Goal: Information Seeking & Learning: Compare options

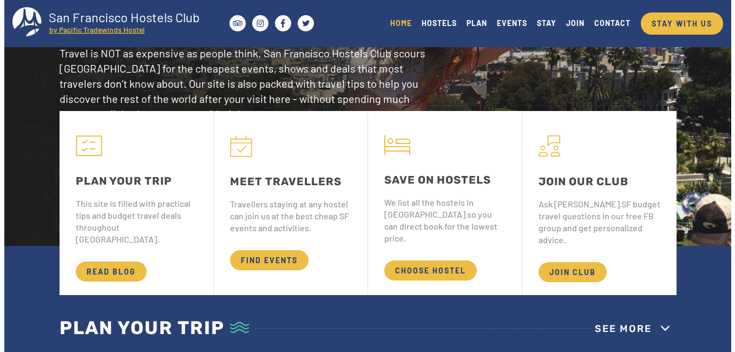
scroll to position [108, 0]
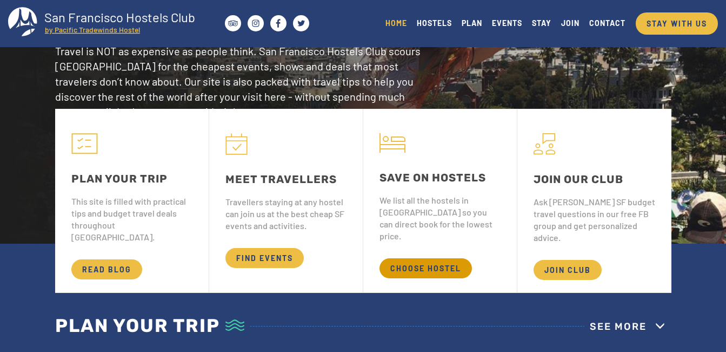
click at [423, 259] on span "CHOOSE HOSTEL" at bounding box center [426, 268] width 92 height 20
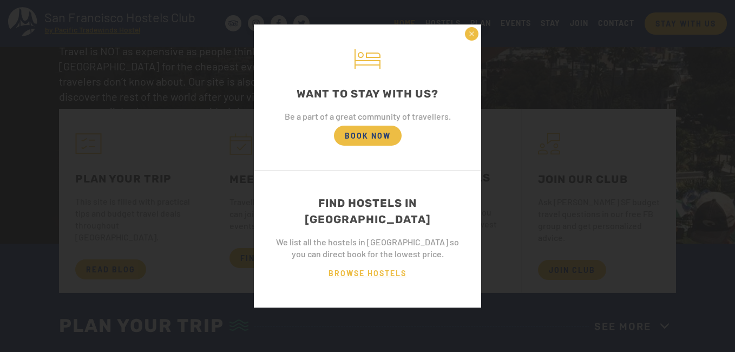
click at [377, 263] on span "BROWSE HOSTELS" at bounding box center [368, 273] width 100 height 20
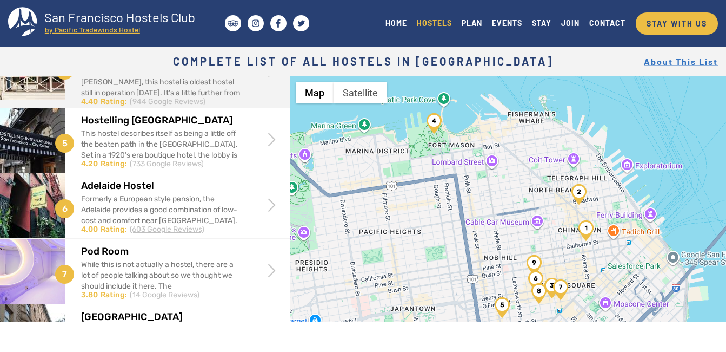
scroll to position [270, 0]
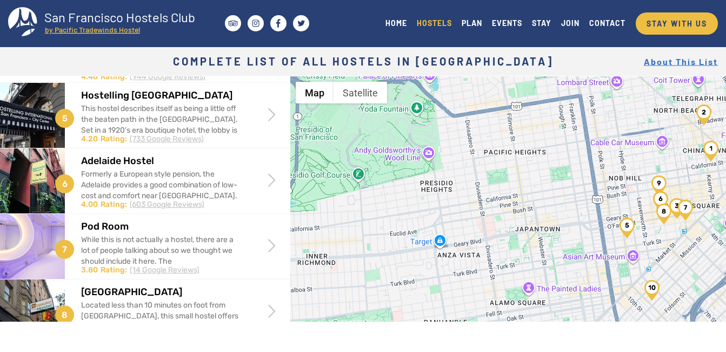
drag, startPoint x: 400, startPoint y: 243, endPoint x: 526, endPoint y: 164, distance: 148.9
click at [526, 164] on div at bounding box center [508, 252] width 436 height 352
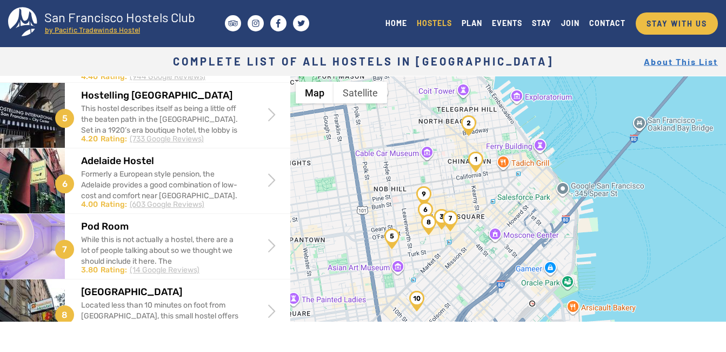
drag, startPoint x: 600, startPoint y: 252, endPoint x: 363, endPoint y: 263, distance: 237.2
click at [363, 263] on div at bounding box center [508, 252] width 436 height 352
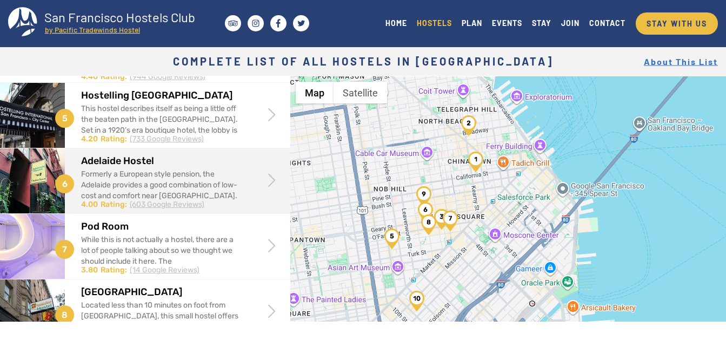
scroll to position [0, 0]
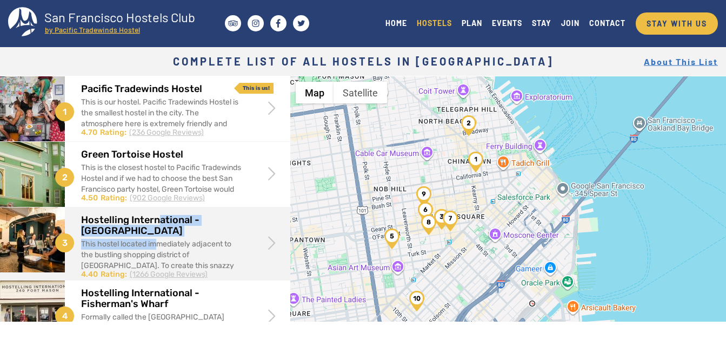
drag, startPoint x: 156, startPoint y: 246, endPoint x: 157, endPoint y: 209, distance: 36.2
click at [157, 209] on div "Hostelling International - Downtown This hostel located immediately adjacent to…" at bounding box center [177, 243] width 193 height 72
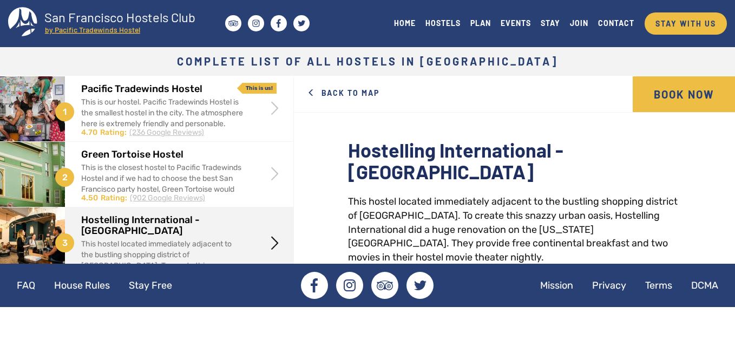
click at [393, 344] on body "Skip to main content Toggle navigation San Francisco Hostels Club by Pacific Tr…" at bounding box center [367, 176] width 735 height 352
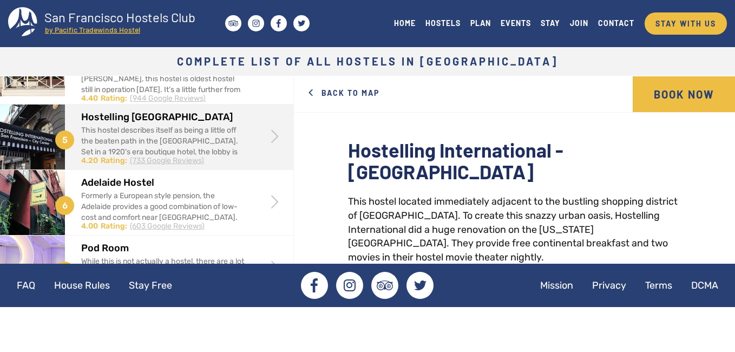
scroll to position [270, 0]
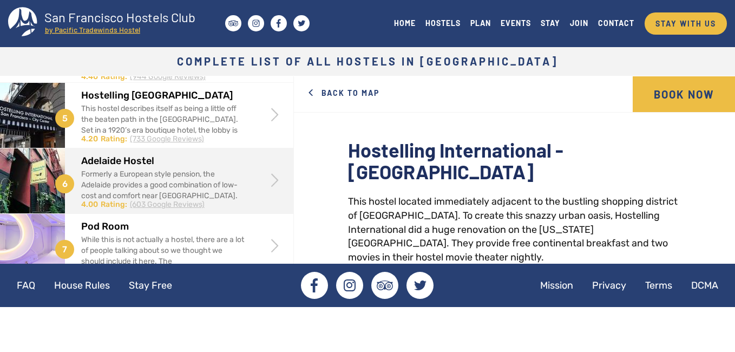
click at [186, 201] on div "Formerly a European style pension, the Adelaide provides a good combination of …" at bounding box center [162, 212] width 163 height 87
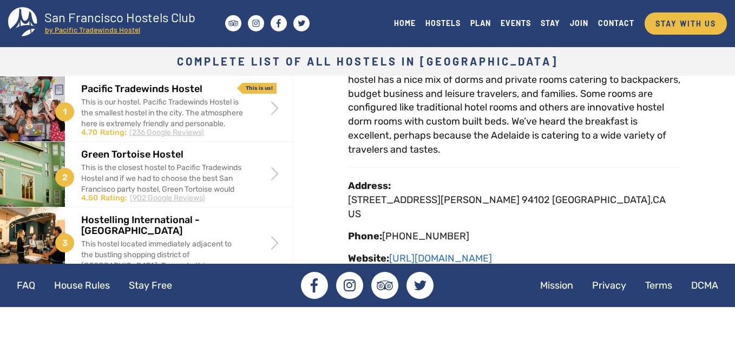
scroll to position [110, 0]
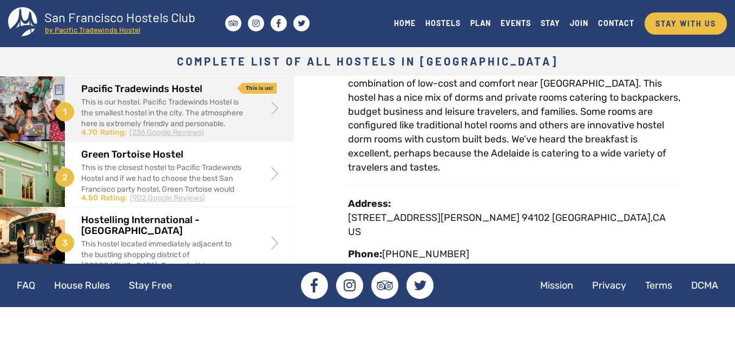
click at [135, 90] on h2 "Pacific Tradewinds Hostel" at bounding box center [162, 89] width 163 height 11
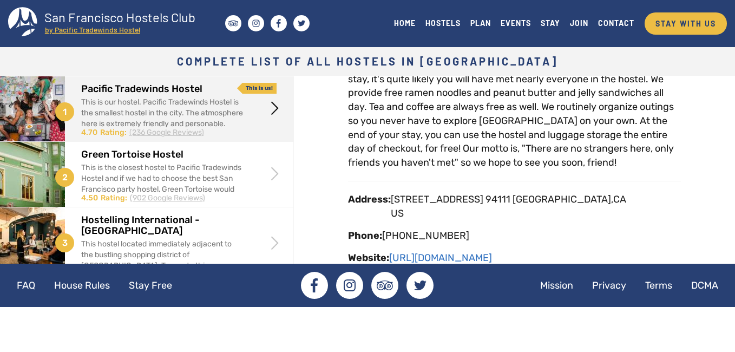
scroll to position [162, 0]
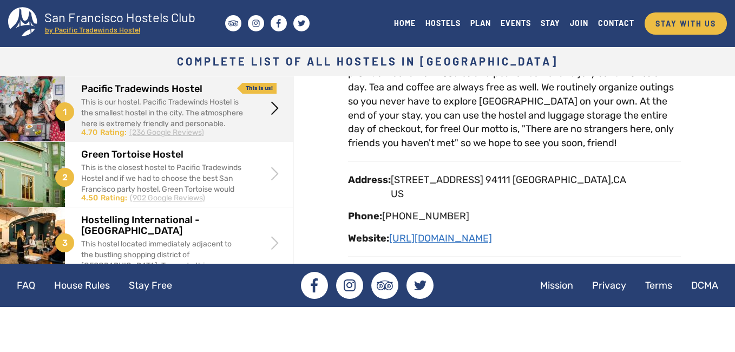
click at [477, 239] on link "[URL][DOMAIN_NAME]" at bounding box center [440, 238] width 103 height 12
click at [442, 25] on link "HOSTELS" at bounding box center [442, 23] width 45 height 15
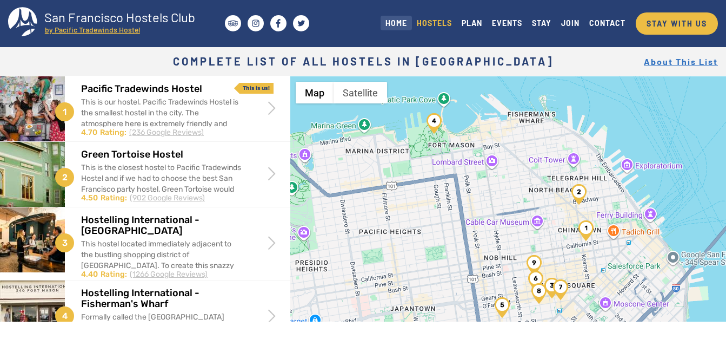
click at [392, 25] on link "HOME" at bounding box center [396, 23] width 31 height 15
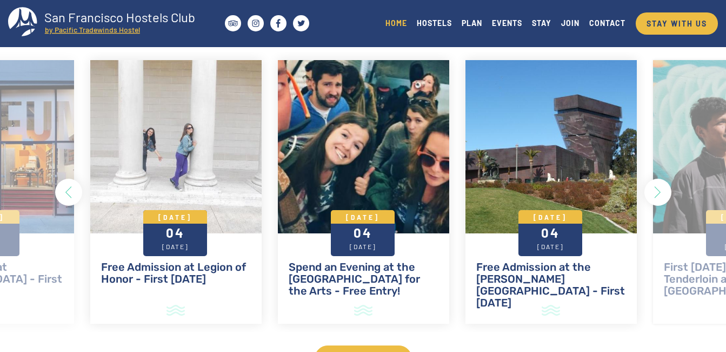
scroll to position [920, 0]
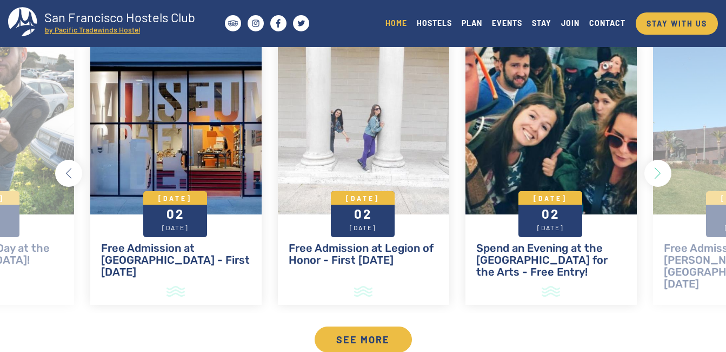
click at [69, 177] on button "Previous" at bounding box center [68, 173] width 27 height 27
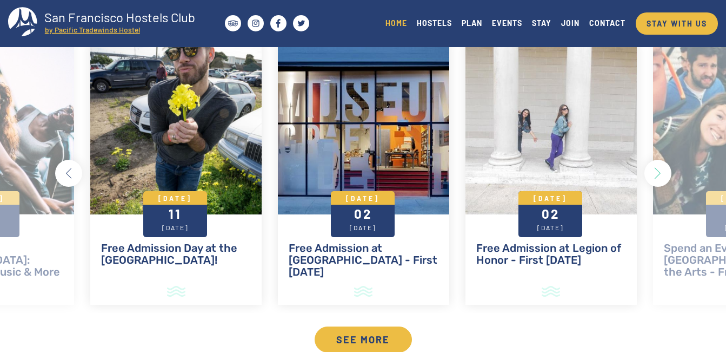
click at [69, 176] on button "Previous" at bounding box center [68, 173] width 27 height 27
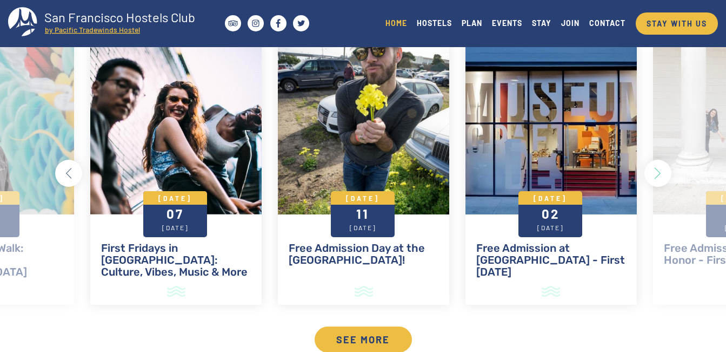
click at [69, 176] on button "Previous" at bounding box center [68, 173] width 27 height 27
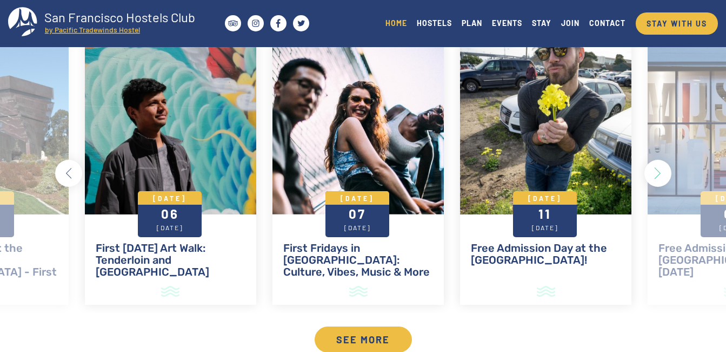
click at [69, 176] on button "Previous" at bounding box center [68, 173] width 27 height 27
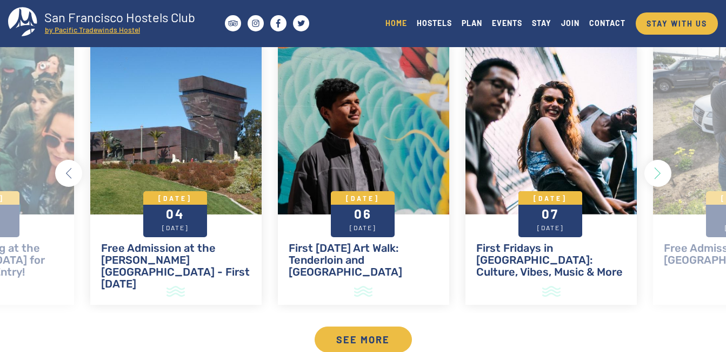
click at [69, 176] on button "Previous" at bounding box center [68, 173] width 27 height 27
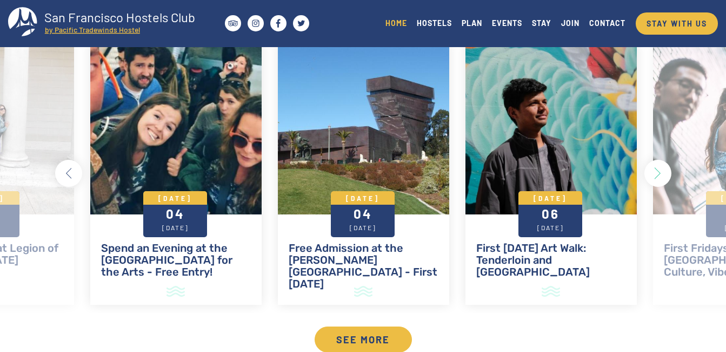
click at [69, 176] on button "Previous" at bounding box center [68, 173] width 27 height 27
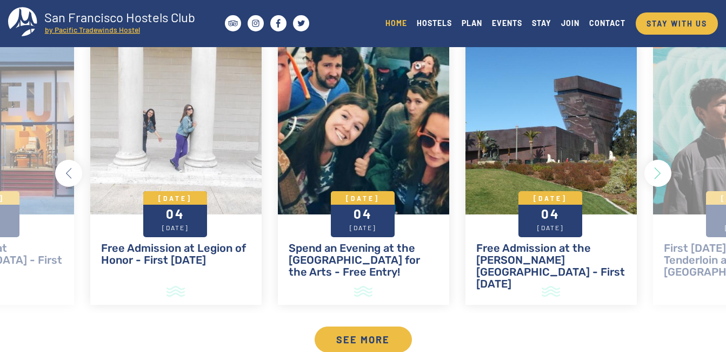
click at [69, 176] on button "Previous" at bounding box center [68, 173] width 27 height 27
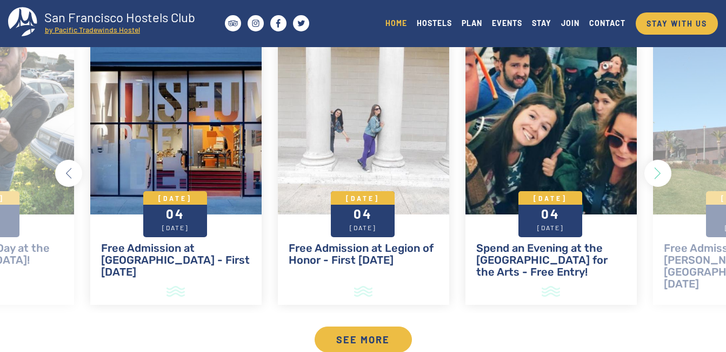
click at [69, 176] on button "Previous" at bounding box center [68, 173] width 27 height 27
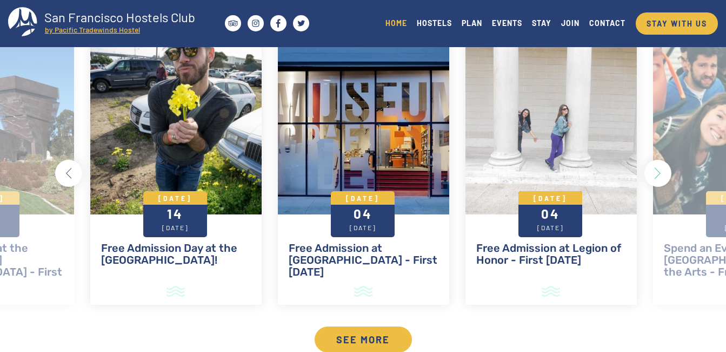
click at [69, 176] on button "Previous" at bounding box center [68, 173] width 27 height 27
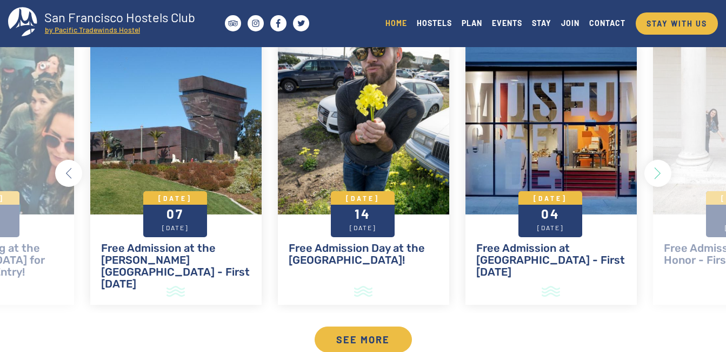
click at [69, 176] on button "Previous" at bounding box center [68, 173] width 27 height 27
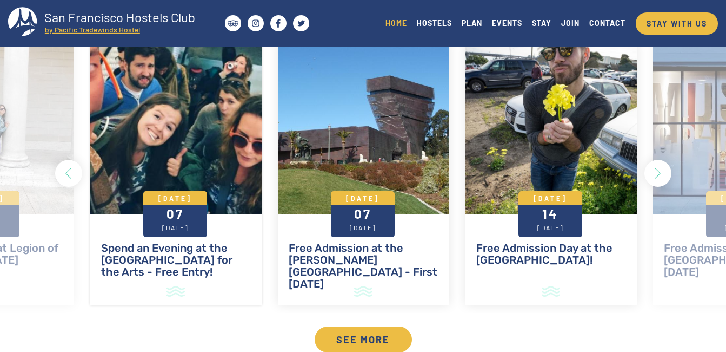
click at [156, 260] on h2 "Spend an Evening at the Yerba Buena Center for the Arts - Free Entry!" at bounding box center [176, 260] width 150 height 36
click at [162, 259] on h2 "Spend an Evening at the Yerba Buena Center for the Arts - Free Entry!" at bounding box center [176, 260] width 150 height 36
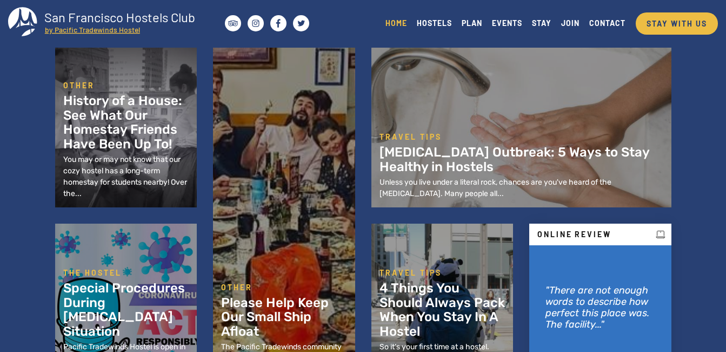
scroll to position [595, 0]
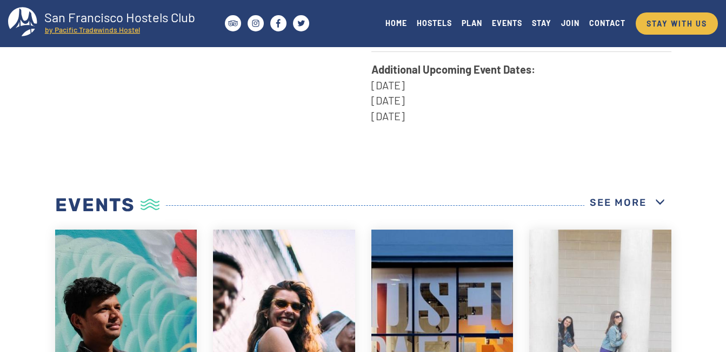
scroll to position [379, 0]
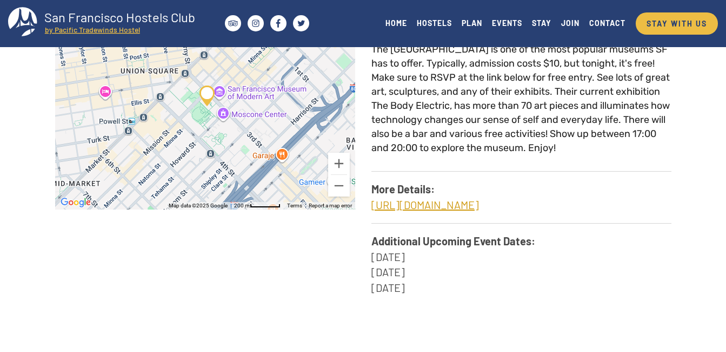
click at [476, 198] on link "https://www.ybca.org/visit-us" at bounding box center [426, 204] width 108 height 13
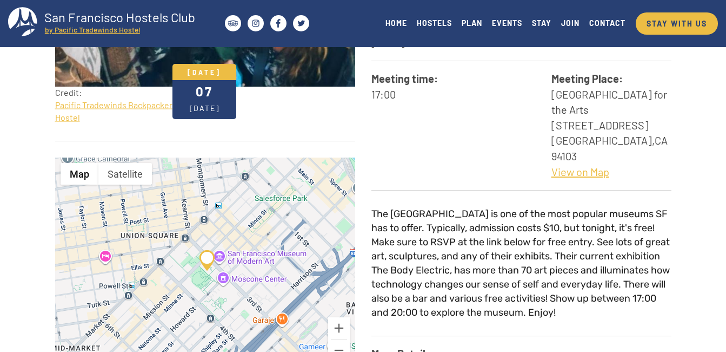
scroll to position [0, 0]
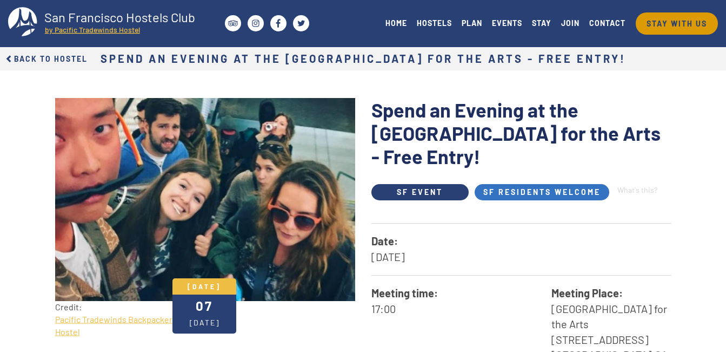
click at [683, 24] on link "STAY WITH US" at bounding box center [677, 23] width 82 height 22
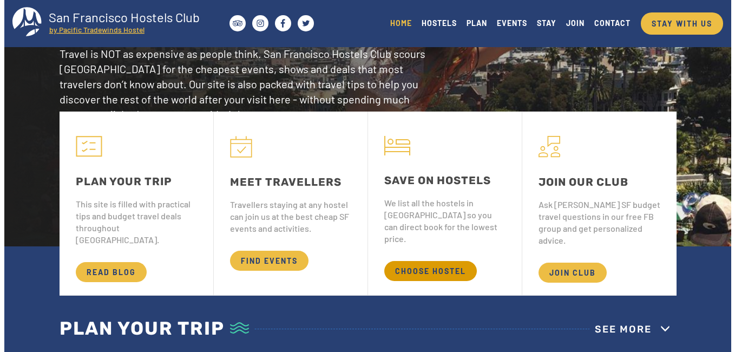
scroll to position [108, 0]
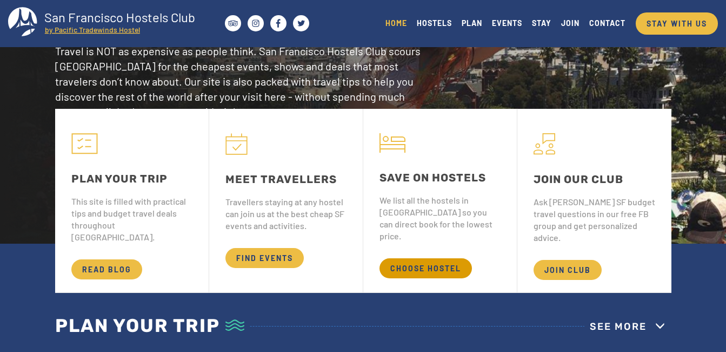
click at [401, 259] on span "CHOOSE HOSTEL" at bounding box center [426, 268] width 92 height 20
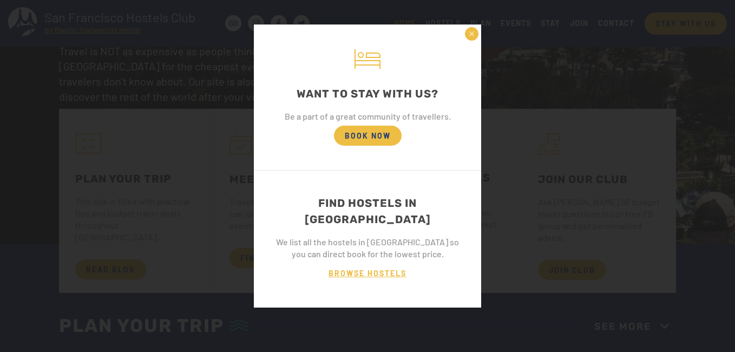
click at [372, 263] on span "BROWSE HOSTELS" at bounding box center [368, 273] width 100 height 20
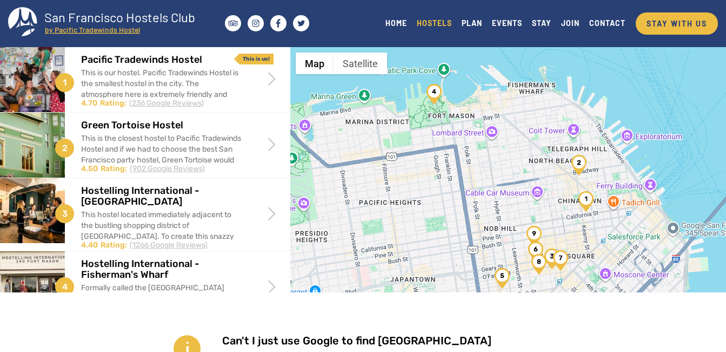
scroll to position [30, 0]
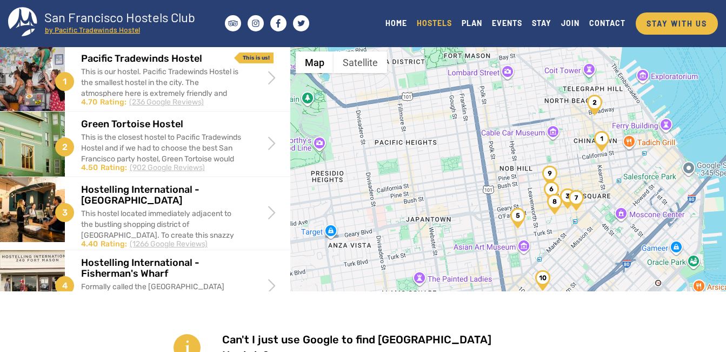
drag, startPoint x: 591, startPoint y: 226, endPoint x: 607, endPoint y: 166, distance: 62.6
click at [607, 166] on div at bounding box center [508, 222] width 436 height 352
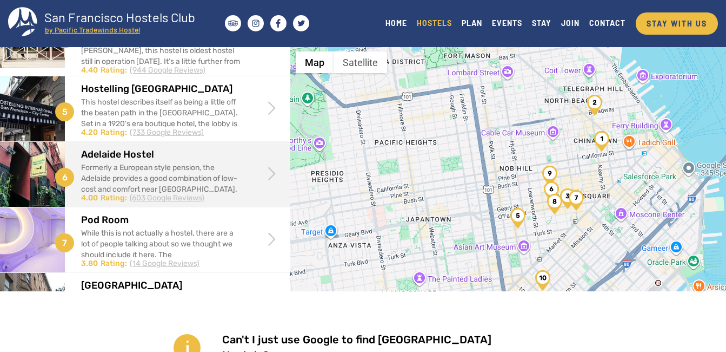
scroll to position [270, 0]
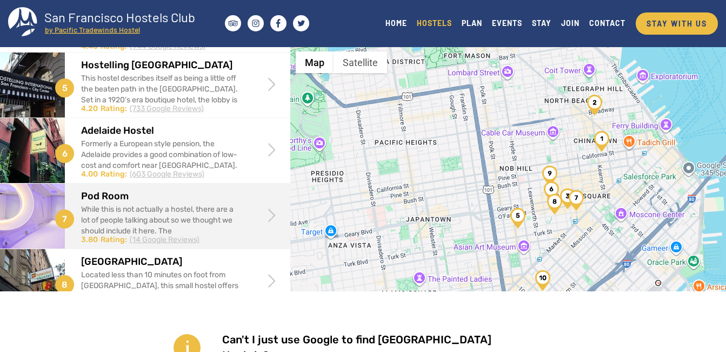
click at [170, 217] on div "While this is not actually a hostel, there are a lot of people talking about so…" at bounding box center [161, 247] width 161 height 87
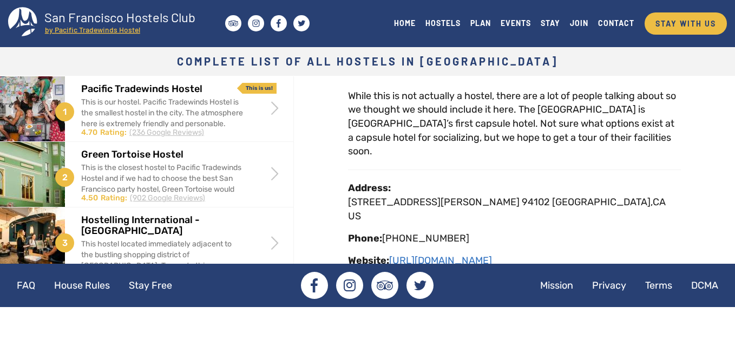
scroll to position [108, 0]
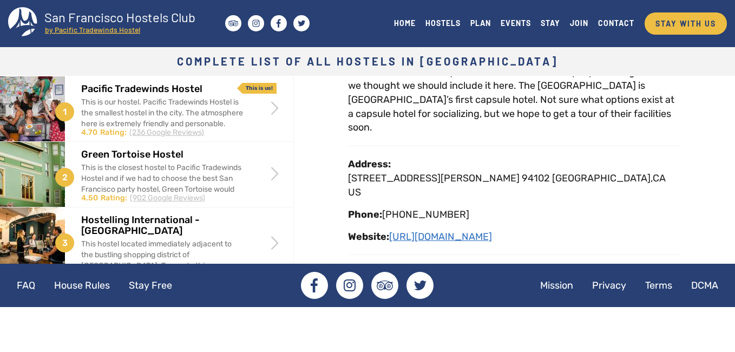
click at [477, 230] on link "[URL][DOMAIN_NAME]" at bounding box center [440, 236] width 103 height 12
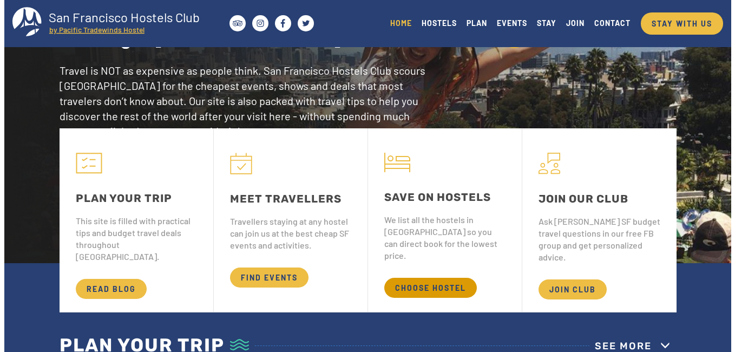
scroll to position [108, 0]
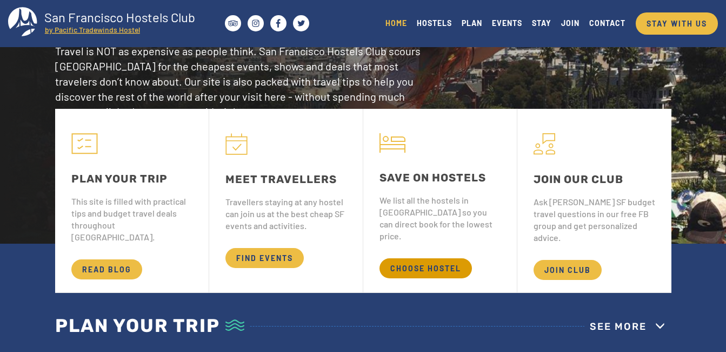
click at [437, 258] on span "CHOOSE HOSTEL" at bounding box center [426, 268] width 92 height 20
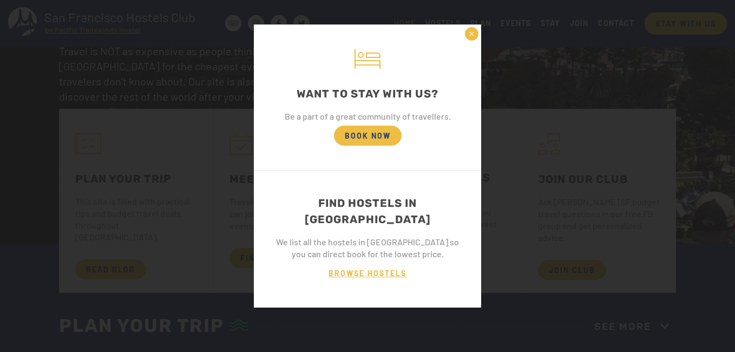
click at [367, 263] on span "BROWSE HOSTELS" at bounding box center [368, 273] width 100 height 20
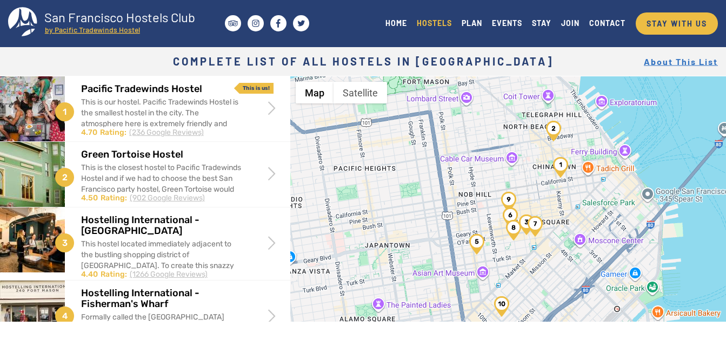
drag, startPoint x: 505, startPoint y: 238, endPoint x: 481, endPoint y: 179, distance: 64.1
click at [481, 179] on div at bounding box center [508, 252] width 436 height 352
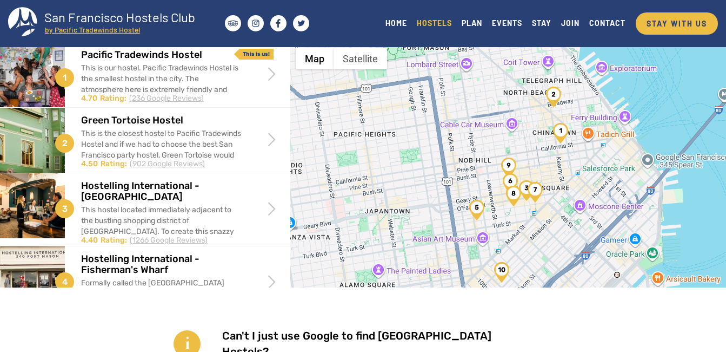
scroll to position [43, 0]
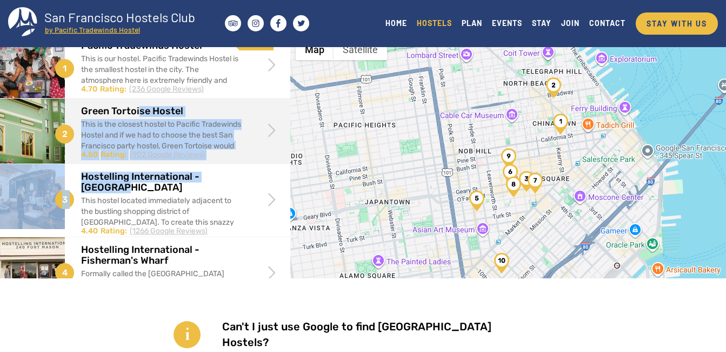
drag, startPoint x: 138, startPoint y: 192, endPoint x: 141, endPoint y: 116, distance: 75.8
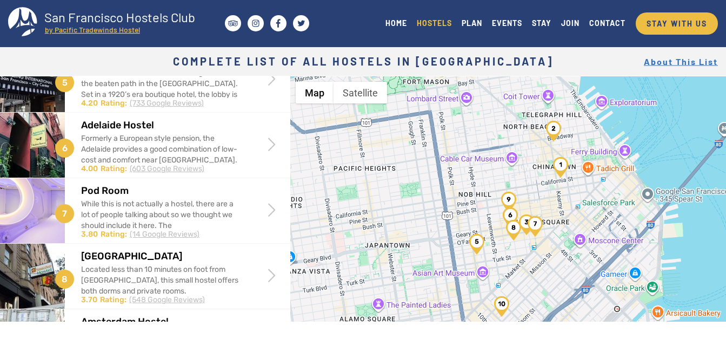
scroll to position [325, 0]
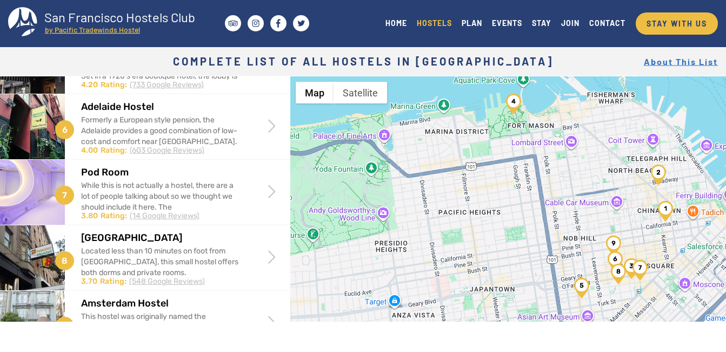
drag, startPoint x: 361, startPoint y: 216, endPoint x: 468, endPoint y: 260, distance: 115.5
click at [468, 260] on div at bounding box center [508, 252] width 436 height 352
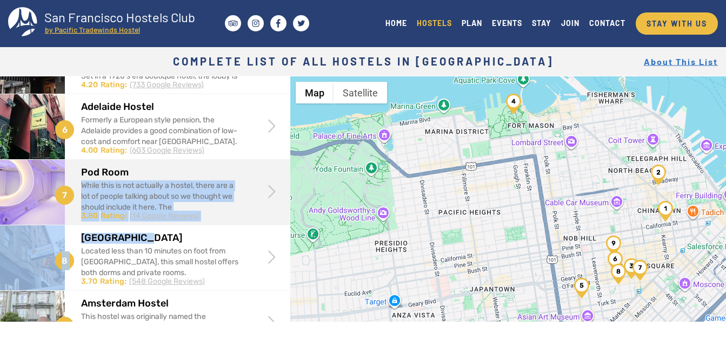
drag, startPoint x: 140, startPoint y: 236, endPoint x: 143, endPoint y: 167, distance: 69.3
click at [143, 167] on div "1 Pacific Tradewinds Hostel This is our hostel. Pacific Tradewinds Hostel is th…" at bounding box center [145, 87] width 290 height 670
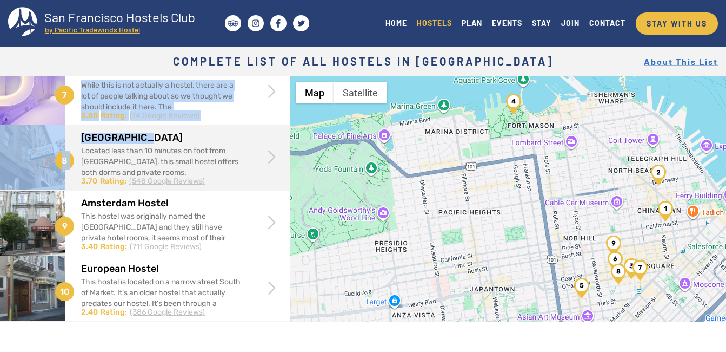
scroll to position [432, 0]
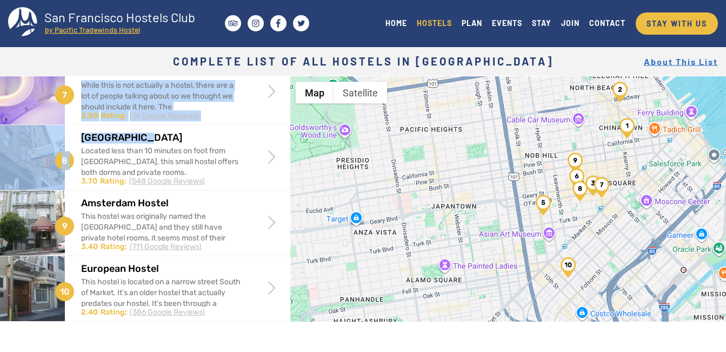
drag, startPoint x: 587, startPoint y: 263, endPoint x: 548, endPoint y: 181, distance: 91.2
click at [548, 181] on div at bounding box center [508, 252] width 436 height 352
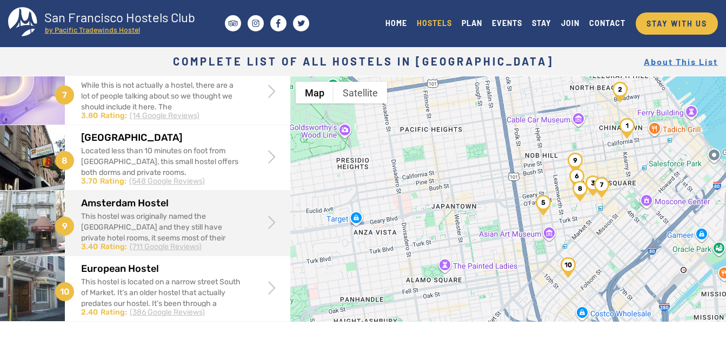
click at [156, 222] on div "This hostel was originally named the [GEOGRAPHIC_DATA] and they still have priv…" at bounding box center [161, 254] width 161 height 87
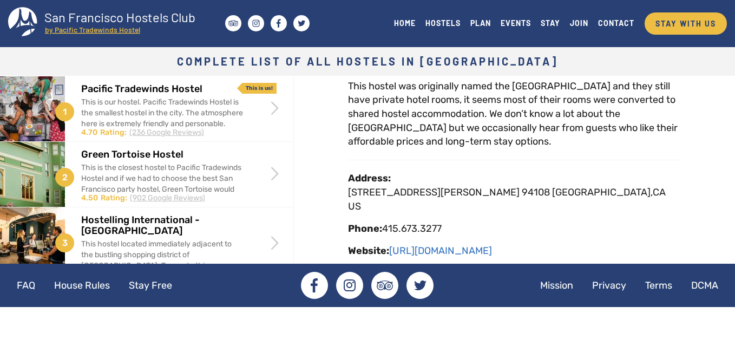
scroll to position [108, 0]
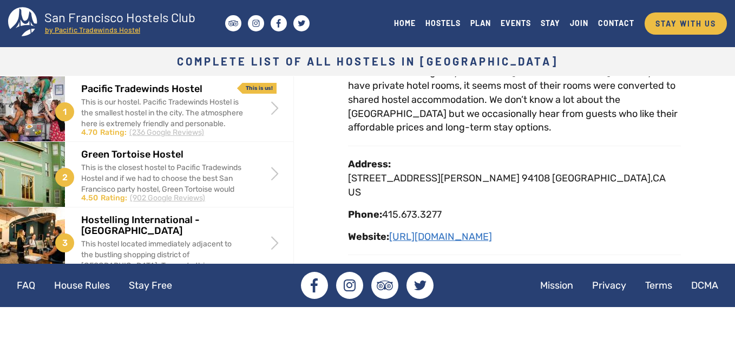
click at [466, 230] on link "[URL][DOMAIN_NAME]" at bounding box center [440, 236] width 103 height 12
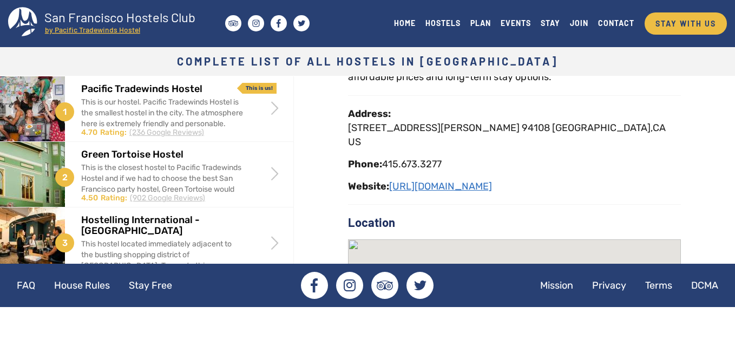
scroll to position [216, 0]
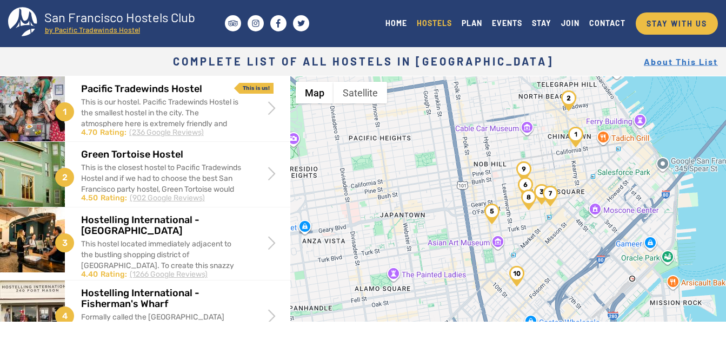
drag, startPoint x: 537, startPoint y: 250, endPoint x: 525, endPoint y: 156, distance: 94.8
click at [525, 156] on div at bounding box center [508, 252] width 436 height 352
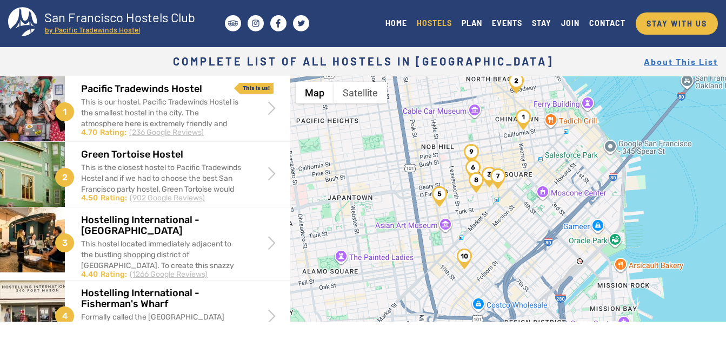
drag, startPoint x: 556, startPoint y: 230, endPoint x: 500, endPoint y: 224, distance: 55.6
click at [500, 224] on div at bounding box center [508, 252] width 436 height 352
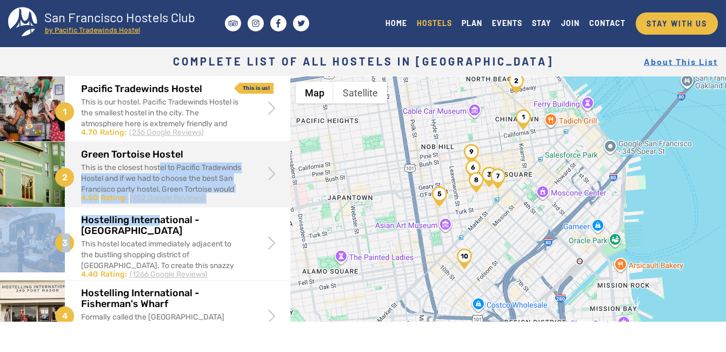
drag, startPoint x: 162, startPoint y: 207, endPoint x: 162, endPoint y: 162, distance: 45.4
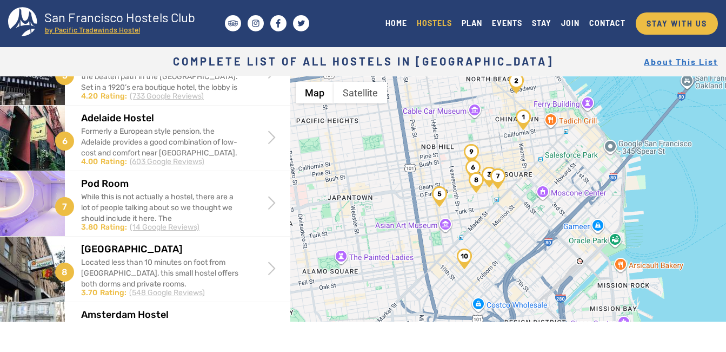
scroll to position [379, 0]
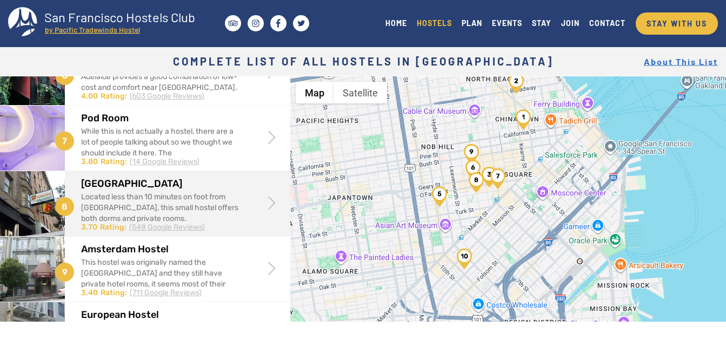
click at [166, 200] on div "Located less than 10 minutes on foot from [GEOGRAPHIC_DATA], this small hostel …" at bounding box center [161, 207] width 161 height 32
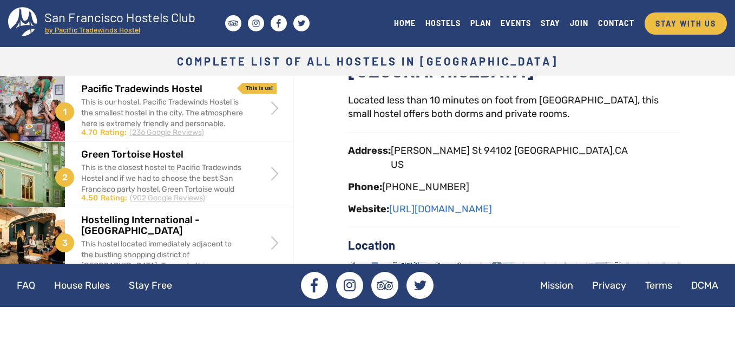
scroll to position [54, 0]
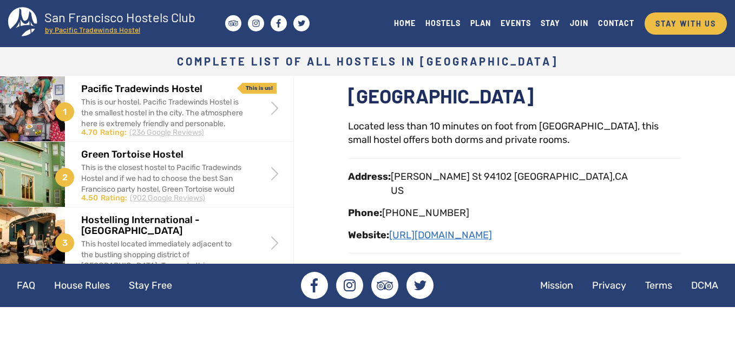
click at [453, 235] on link "[URL][DOMAIN_NAME]" at bounding box center [440, 235] width 103 height 12
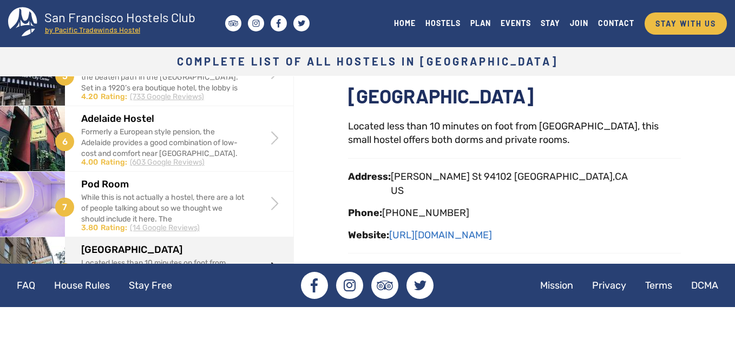
scroll to position [325, 0]
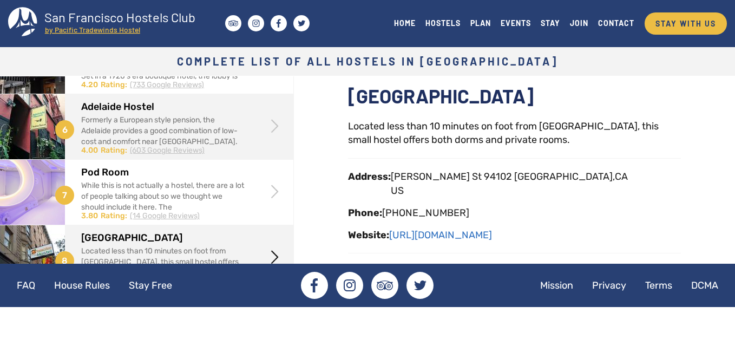
click at [176, 137] on div "Formerly a European style pension, the Adelaide provides a good combination of …" at bounding box center [162, 158] width 163 height 87
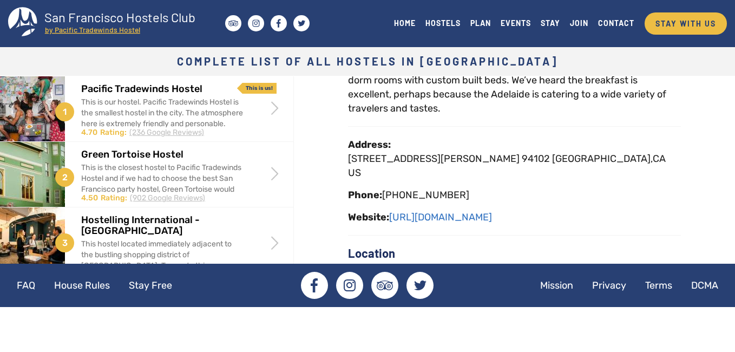
scroll to position [216, 0]
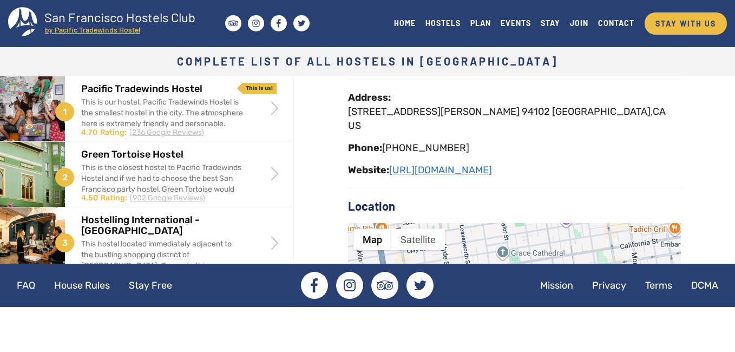
click at [492, 164] on link "[URL][DOMAIN_NAME]" at bounding box center [440, 170] width 103 height 12
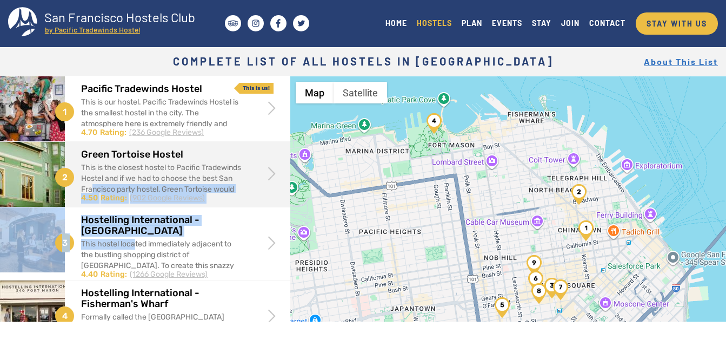
drag, startPoint x: 136, startPoint y: 237, endPoint x: 138, endPoint y: 189, distance: 48.2
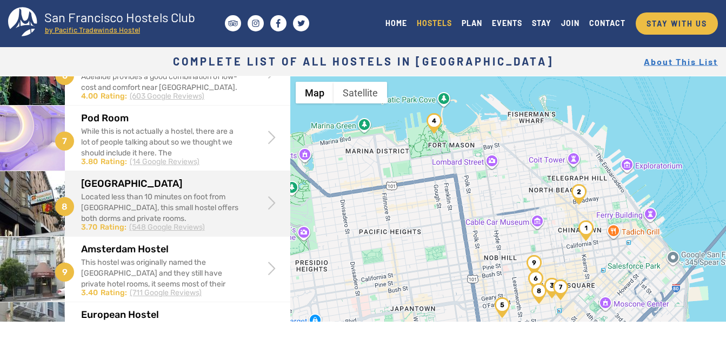
scroll to position [432, 0]
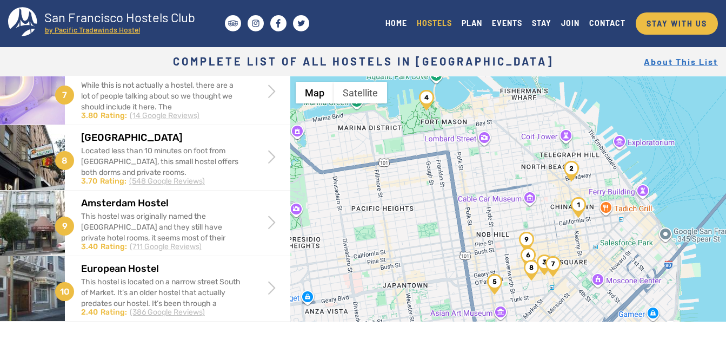
drag, startPoint x: 524, startPoint y: 256, endPoint x: 516, endPoint y: 232, distance: 26.0
click at [519, 232] on img "Amsterdam Hostel" at bounding box center [526, 242] width 15 height 21
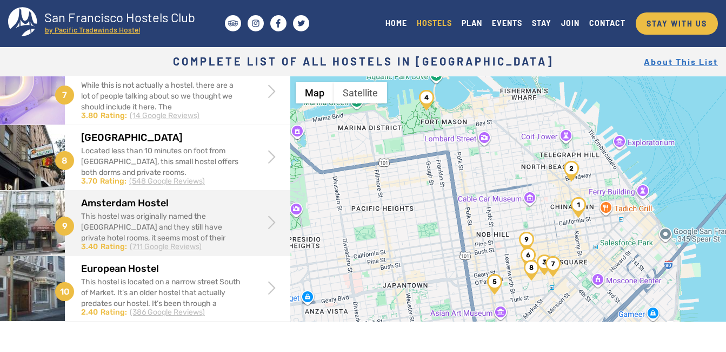
click at [156, 220] on div "This hostel was originally named the [GEOGRAPHIC_DATA] and they still have priv…" at bounding box center [161, 254] width 161 height 87
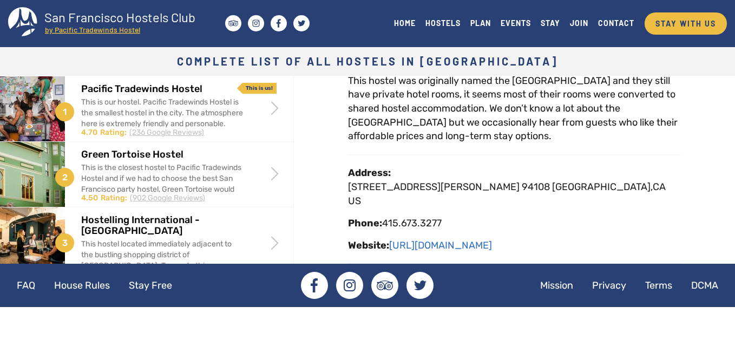
scroll to position [108, 0]
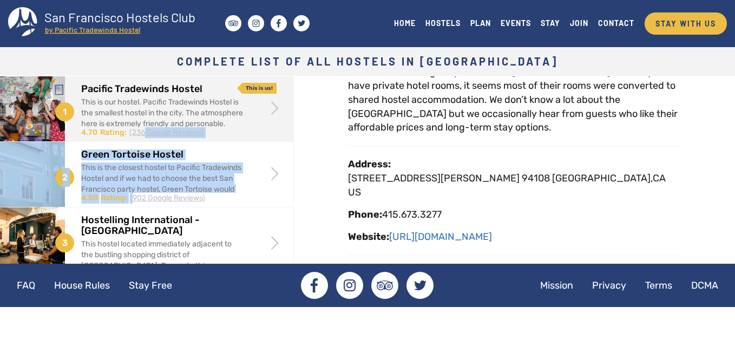
drag, startPoint x: 134, startPoint y: 199, endPoint x: 145, endPoint y: 130, distance: 69.6
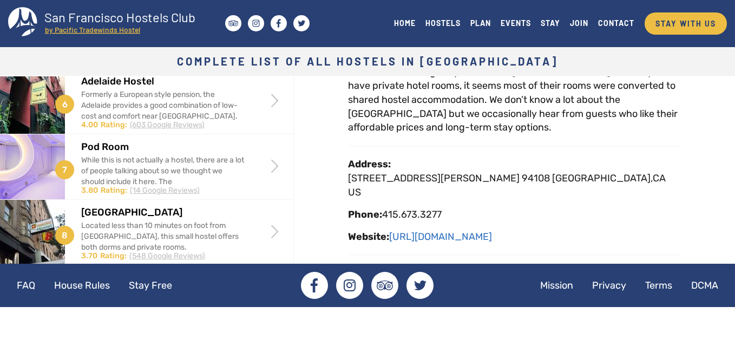
scroll to position [325, 0]
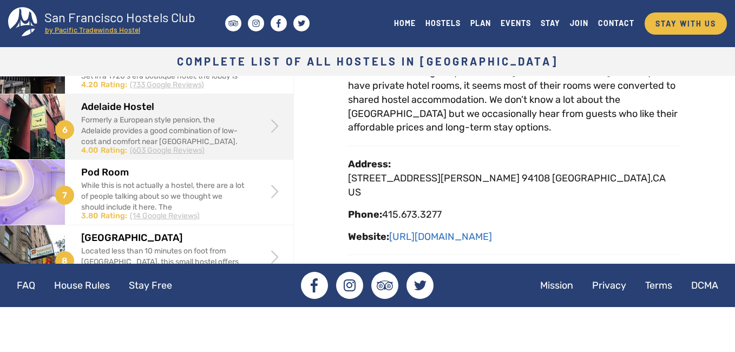
click at [131, 143] on div "Formerly a European style pension, the Adelaide provides a good combination of …" at bounding box center [162, 158] width 163 height 87
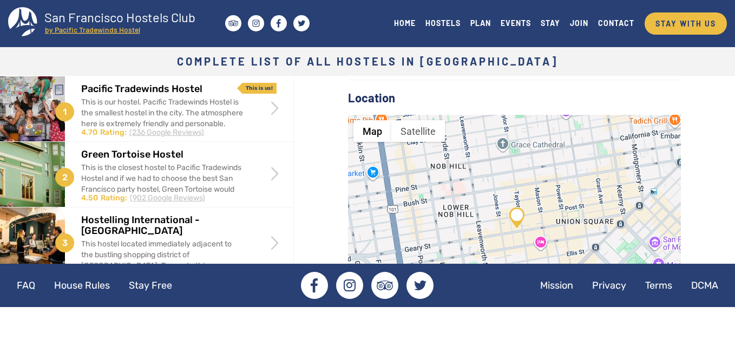
scroll to position [381, 0]
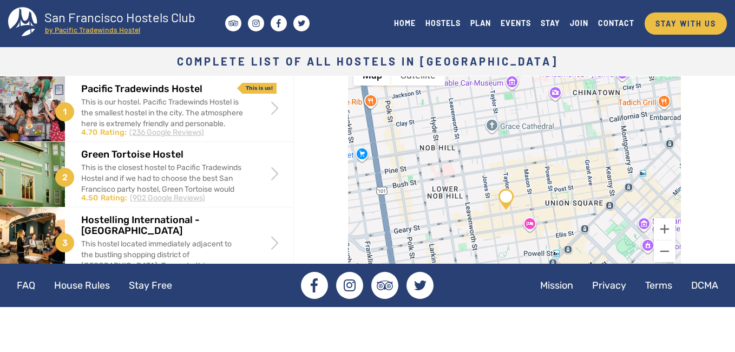
drag, startPoint x: 631, startPoint y: 189, endPoint x: 618, endPoint y: 227, distance: 40.0
click at [618, 227] on div at bounding box center [514, 166] width 333 height 216
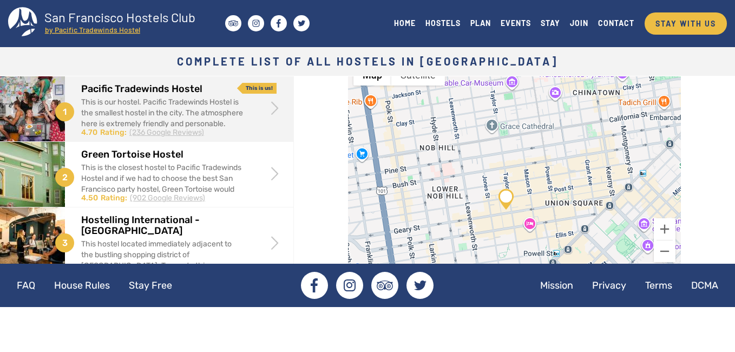
click at [145, 102] on div "This is our hostel. Pacific Tradewinds Hostel is the smallest hostel in the cit…" at bounding box center [162, 135] width 163 height 76
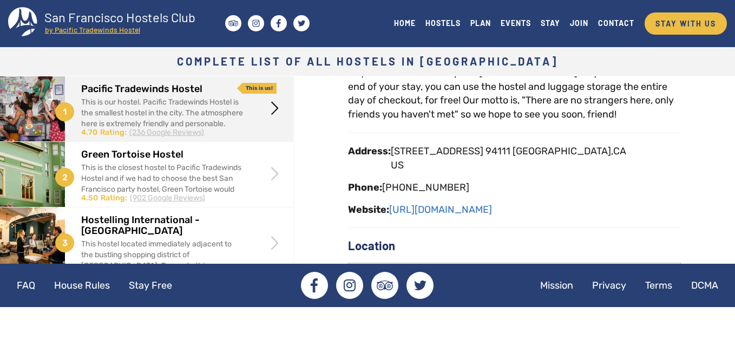
scroll to position [216, 0]
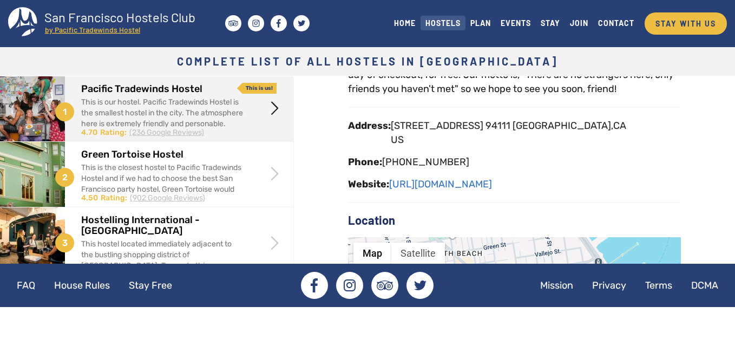
click at [442, 25] on link "HOSTELS" at bounding box center [442, 23] width 45 height 15
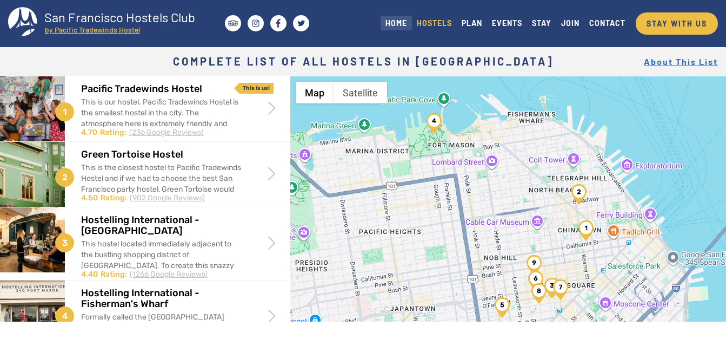
click at [392, 25] on link "HOME" at bounding box center [396, 23] width 31 height 15
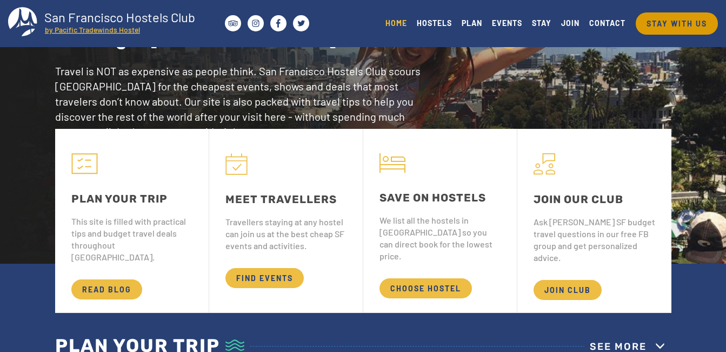
scroll to position [54, 0]
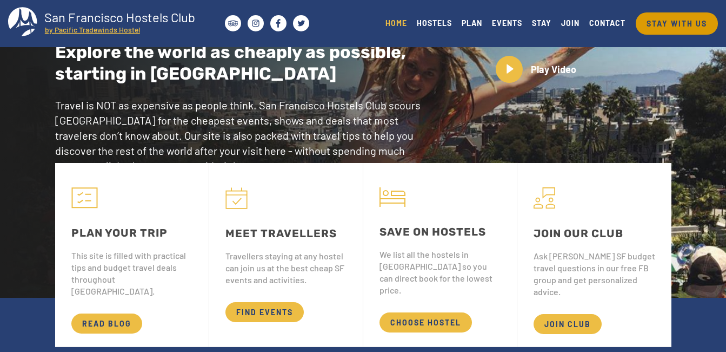
click at [658, 24] on link "STAY WITH US" at bounding box center [677, 23] width 82 height 22
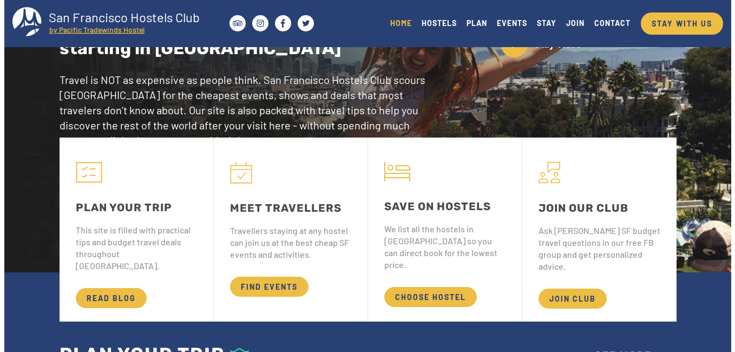
scroll to position [108, 0]
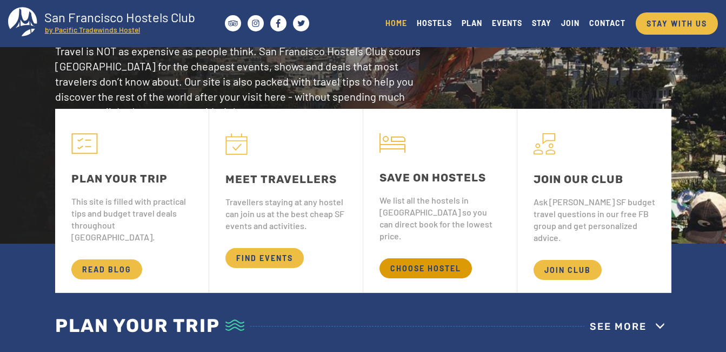
click at [460, 258] on span "CHOOSE HOSTEL" at bounding box center [426, 268] width 92 height 20
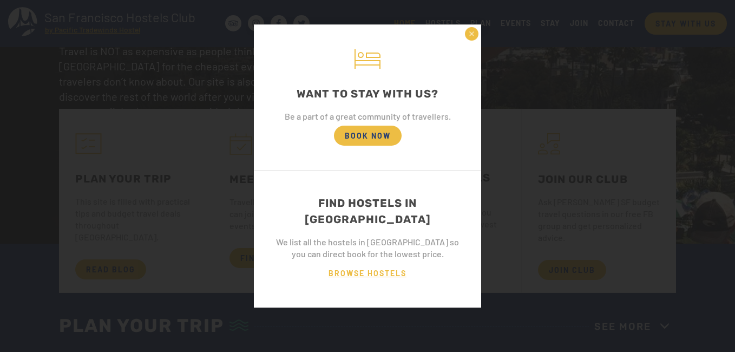
click at [378, 263] on span "BROWSE HOSTELS" at bounding box center [368, 273] width 100 height 20
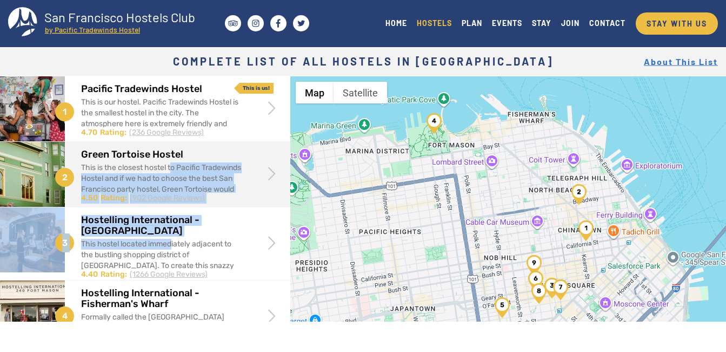
drag, startPoint x: 171, startPoint y: 248, endPoint x: 174, endPoint y: 171, distance: 76.8
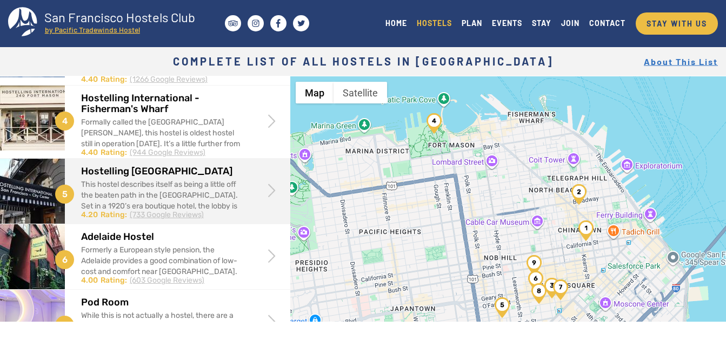
scroll to position [216, 0]
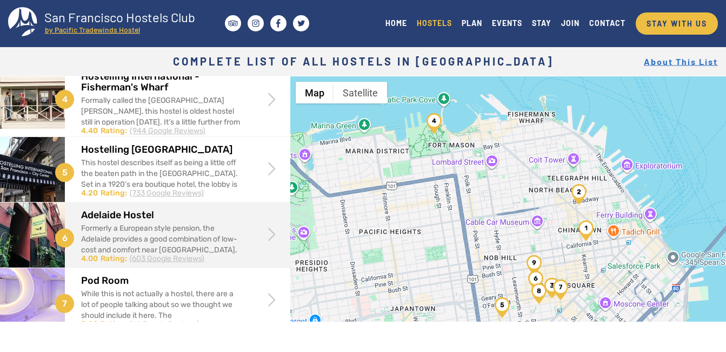
click at [185, 229] on div "Adelaide Hostel Formerly a European style pension, the Adelaide provides a good…" at bounding box center [177, 233] width 193 height 62
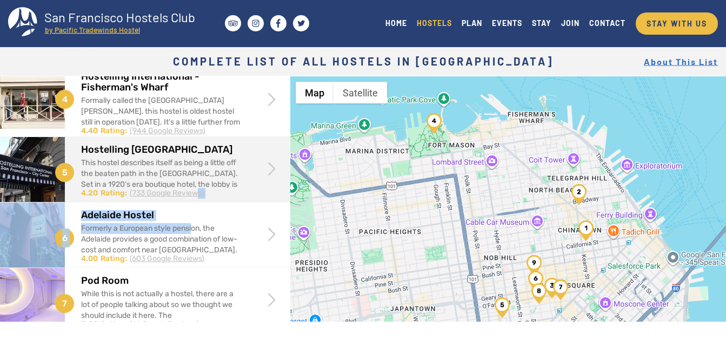
drag, startPoint x: 195, startPoint y: 229, endPoint x: 199, endPoint y: 208, distance: 21.4
click at [199, 208] on div "1 Pacific Tradewinds Hostel This is our hostel. Pacific Tradewinds Hostel is th…" at bounding box center [145, 195] width 290 height 670
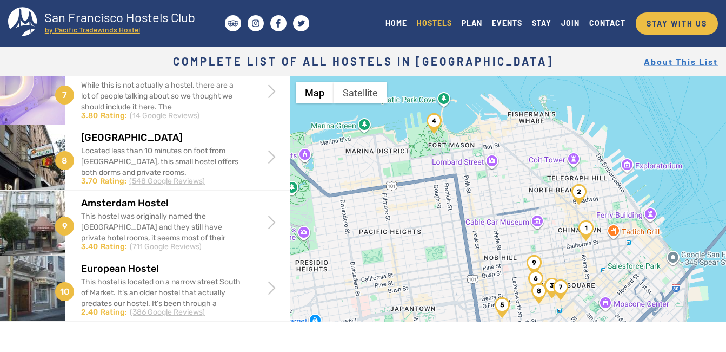
scroll to position [432, 0]
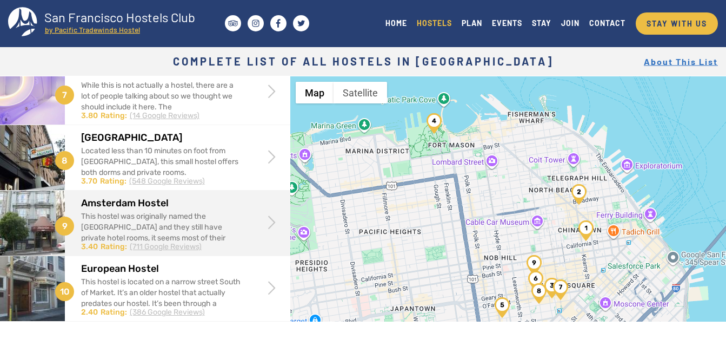
click at [203, 218] on div "This hostel was originally named the [GEOGRAPHIC_DATA] and they still have priv…" at bounding box center [161, 254] width 161 height 87
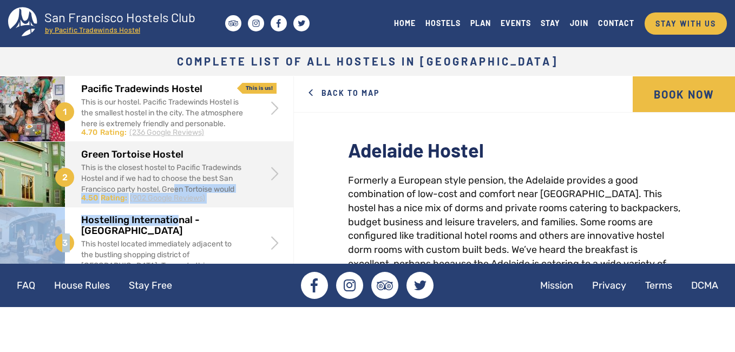
drag, startPoint x: 177, startPoint y: 209, endPoint x: 175, endPoint y: 190, distance: 19.5
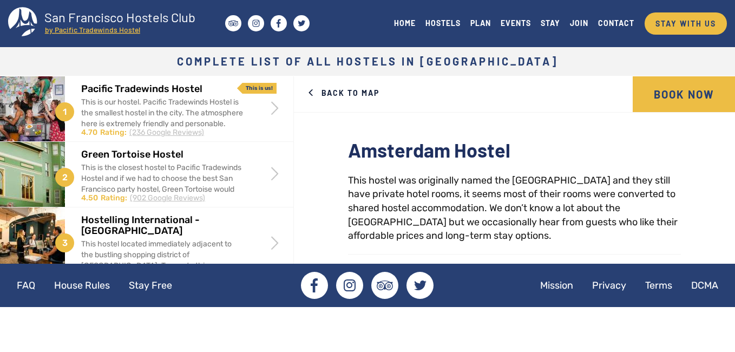
click at [348, 92] on link "Back to Map" at bounding box center [343, 93] width 83 height 34
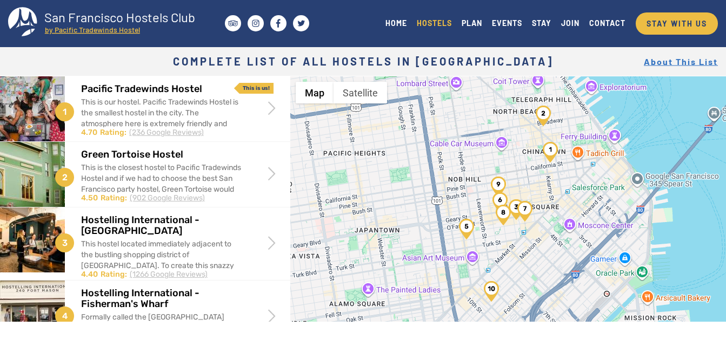
drag, startPoint x: 426, startPoint y: 232, endPoint x: 391, endPoint y: 152, distance: 87.7
click at [391, 152] on div at bounding box center [508, 252] width 436 height 352
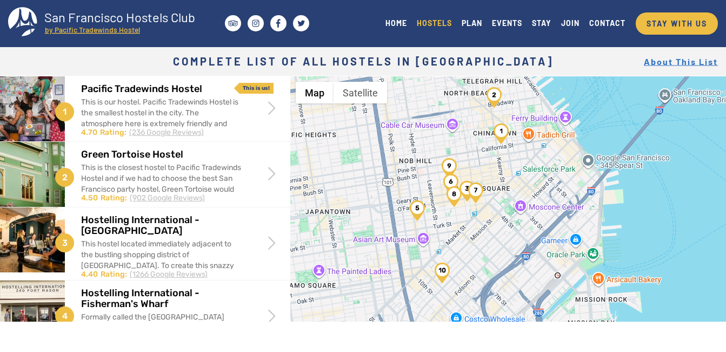
drag, startPoint x: 443, startPoint y: 259, endPoint x: 392, endPoint y: 240, distance: 54.8
click at [392, 240] on div at bounding box center [508, 252] width 436 height 352
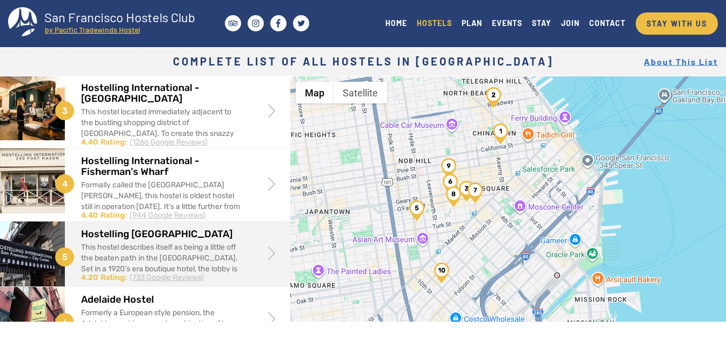
scroll to position [162, 0]
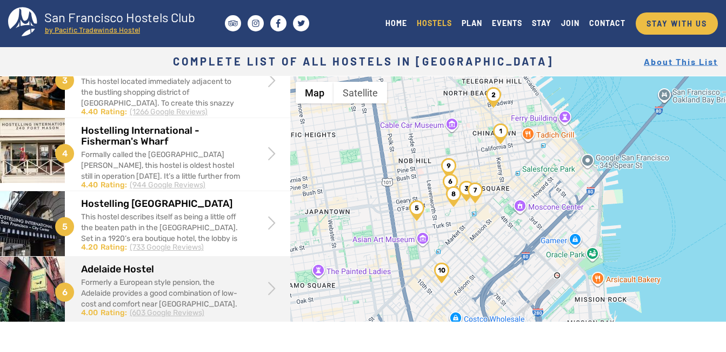
click at [148, 299] on div "Formerly a European style pension, the Adelaide provides a good combination of …" at bounding box center [161, 320] width 161 height 87
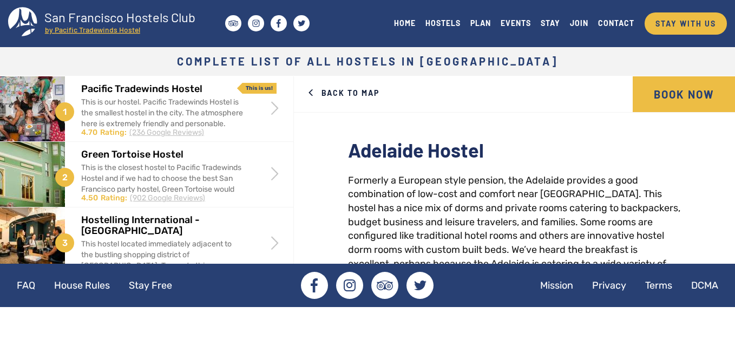
click at [354, 95] on link "Back to Map" at bounding box center [343, 93] width 83 height 34
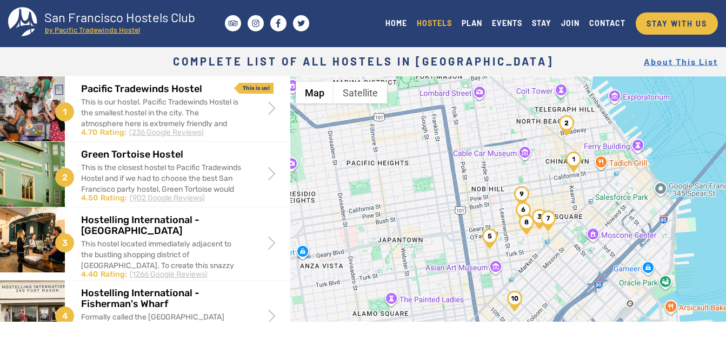
drag, startPoint x: 574, startPoint y: 248, endPoint x: 561, endPoint y: 180, distance: 69.9
click at [561, 180] on div at bounding box center [508, 252] width 436 height 352
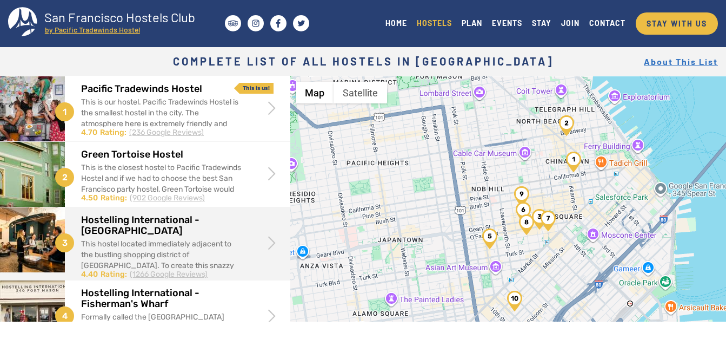
click at [151, 244] on div "This hostel located immediately adjacent to the bustling shopping district of […" at bounding box center [161, 282] width 161 height 87
